Goal: Information Seeking & Learning: Learn about a topic

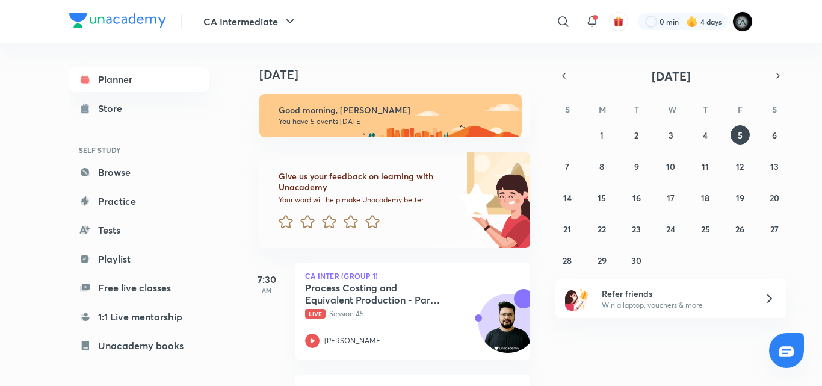
click at [541, 262] on div "Today Good morning, poojita You have 5 events today Give us your feedback on le…" at bounding box center [531, 214] width 577 height 342
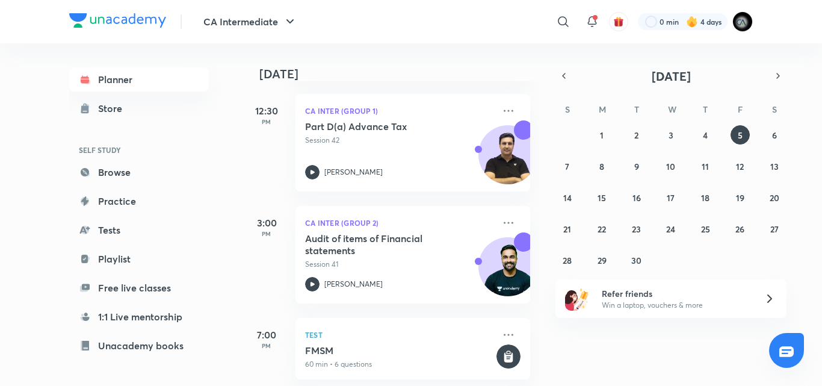
scroll to position [408, 0]
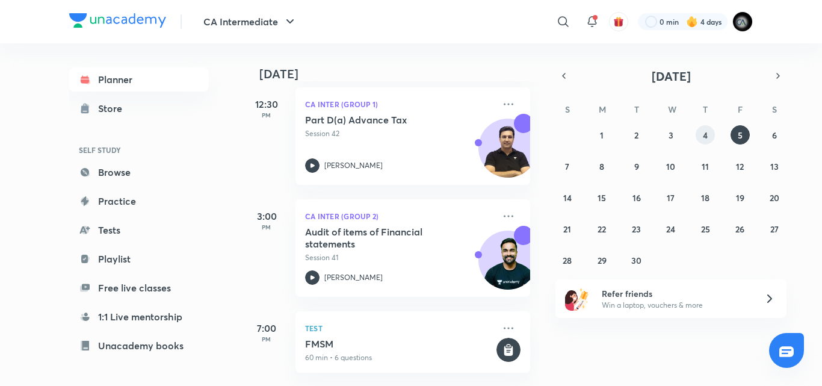
click at [714, 135] on button "4" at bounding box center [705, 134] width 19 height 19
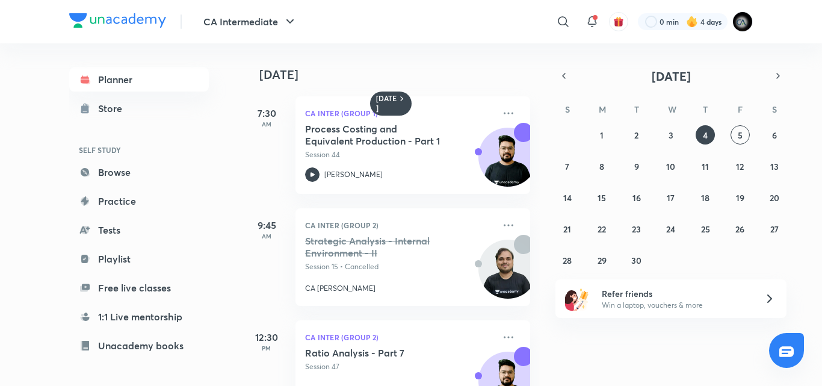
scroll to position [291, 0]
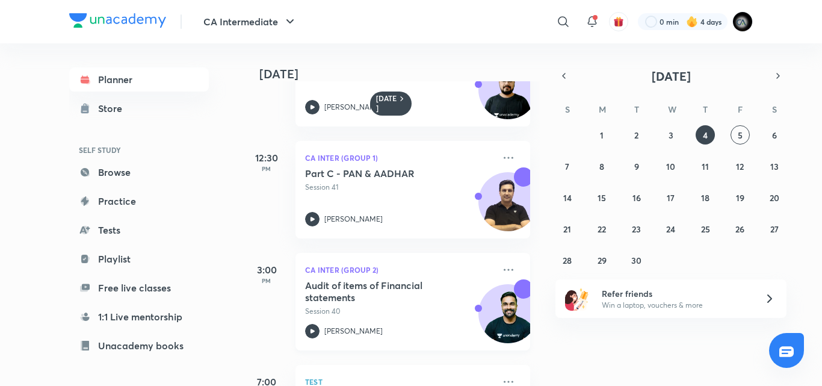
click at [392, 313] on p "Session 40" at bounding box center [399, 311] width 189 height 11
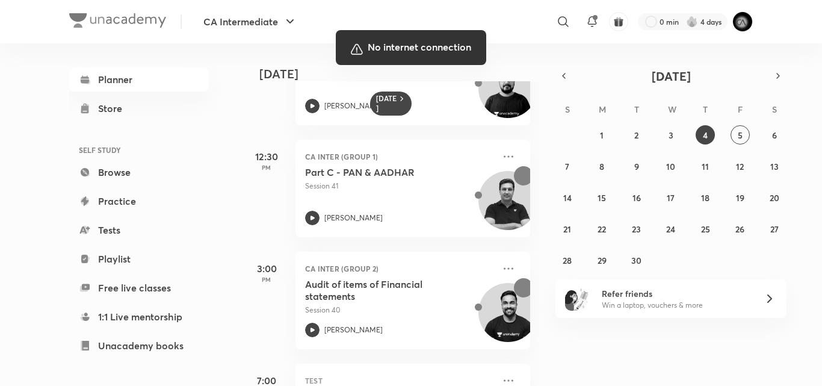
scroll to position [291, 0]
